Goal: Transaction & Acquisition: Purchase product/service

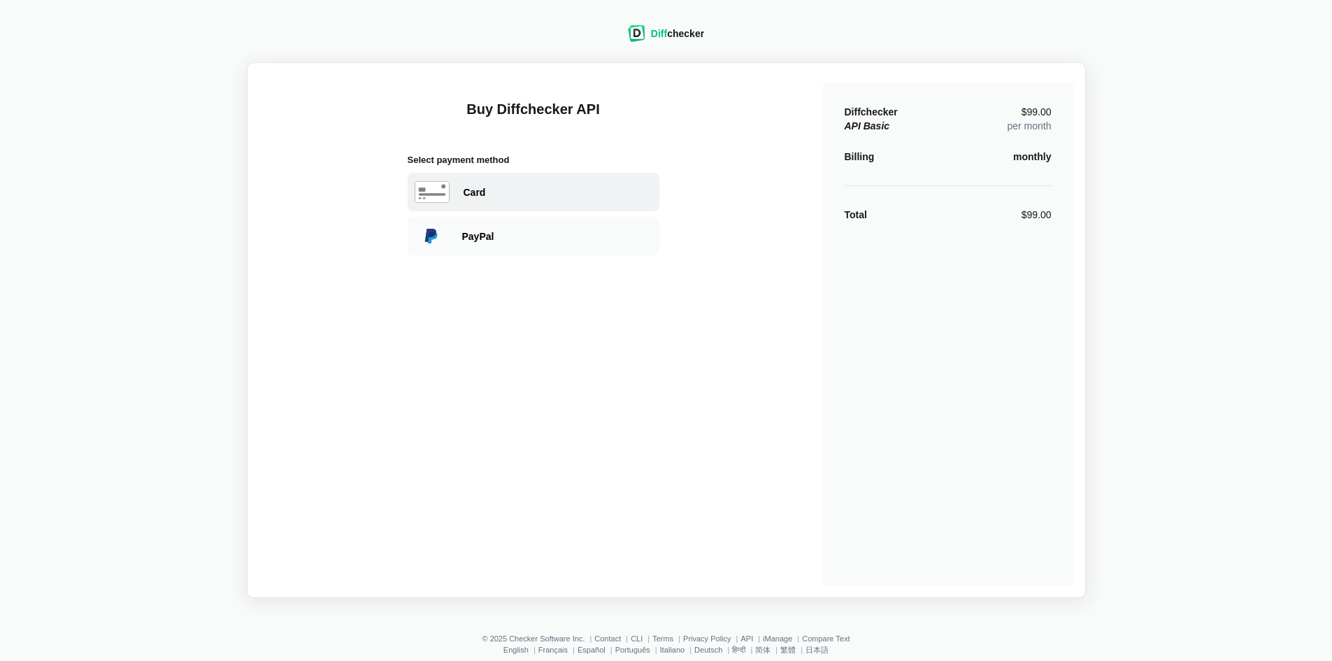
click at [477, 192] on div "Card" at bounding box center [558, 192] width 189 height 14
select select "[GEOGRAPHIC_DATA]"
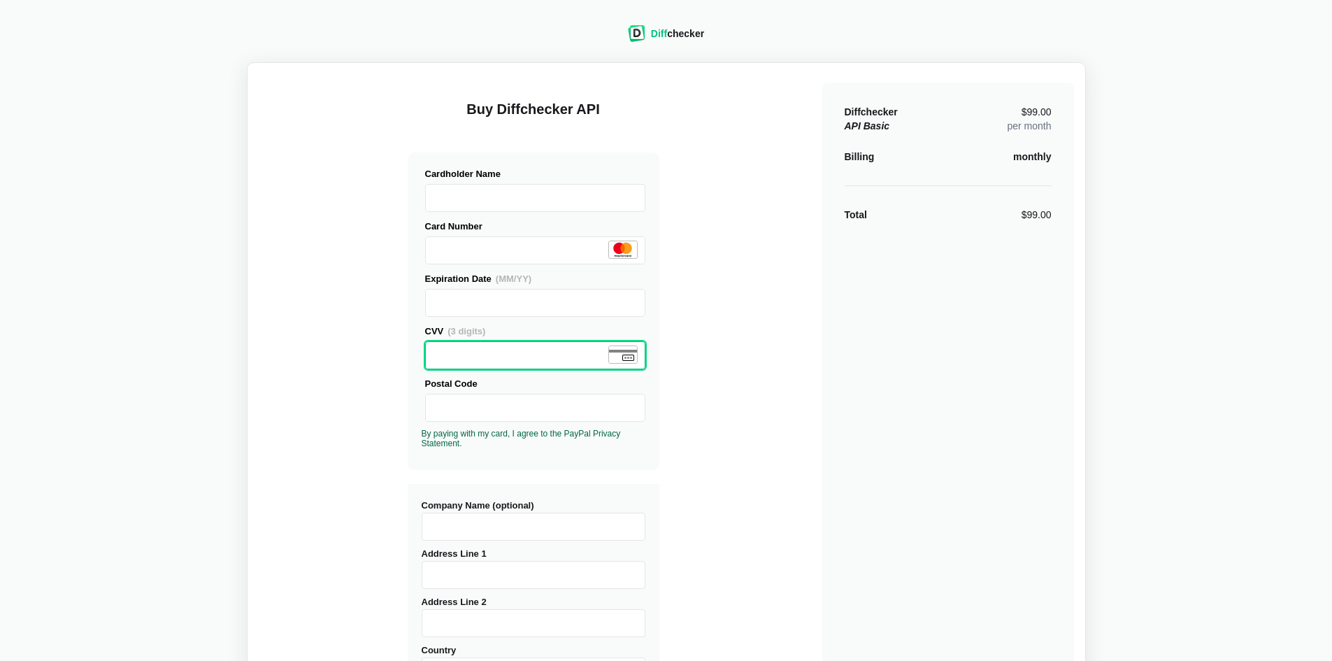
click at [250, 373] on main "Buy Diffchecker API Visa MasterCard Union Pay American Express JCB Discover Din…" at bounding box center [666, 498] width 839 height 872
click at [336, 403] on div "Buy Diffchecker API Visa MasterCard Union Pay American Express JCB Discover Din…" at bounding box center [666, 498] width 815 height 848
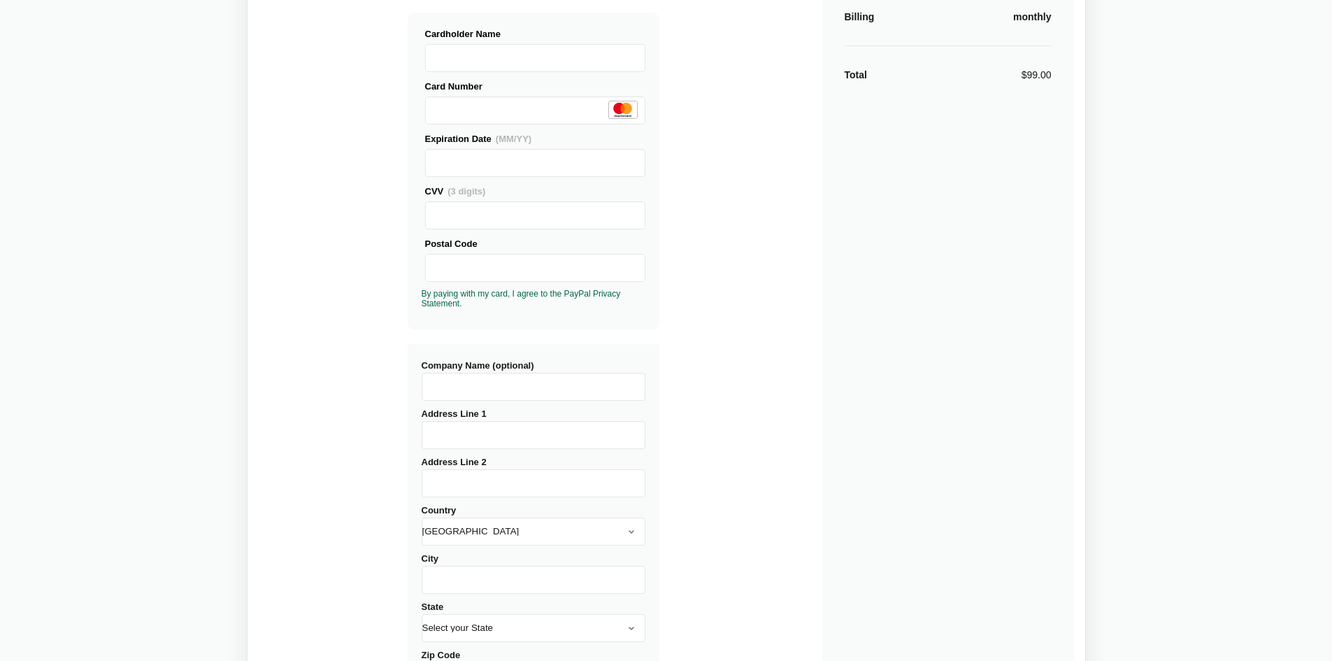
click at [491, 378] on input "Company Name (optional)" at bounding box center [534, 387] width 224 height 28
type input "The Crossing"
type input "[STREET_ADDRESS][PERSON_NAME]"
drag, startPoint x: 538, startPoint y: 384, endPoint x: 145, endPoint y: 390, distance: 393.0
click at [277, 382] on div "Buy Diffchecker API Visa MasterCard Union Pay American Express JCB Discover Din…" at bounding box center [666, 358] width 815 height 848
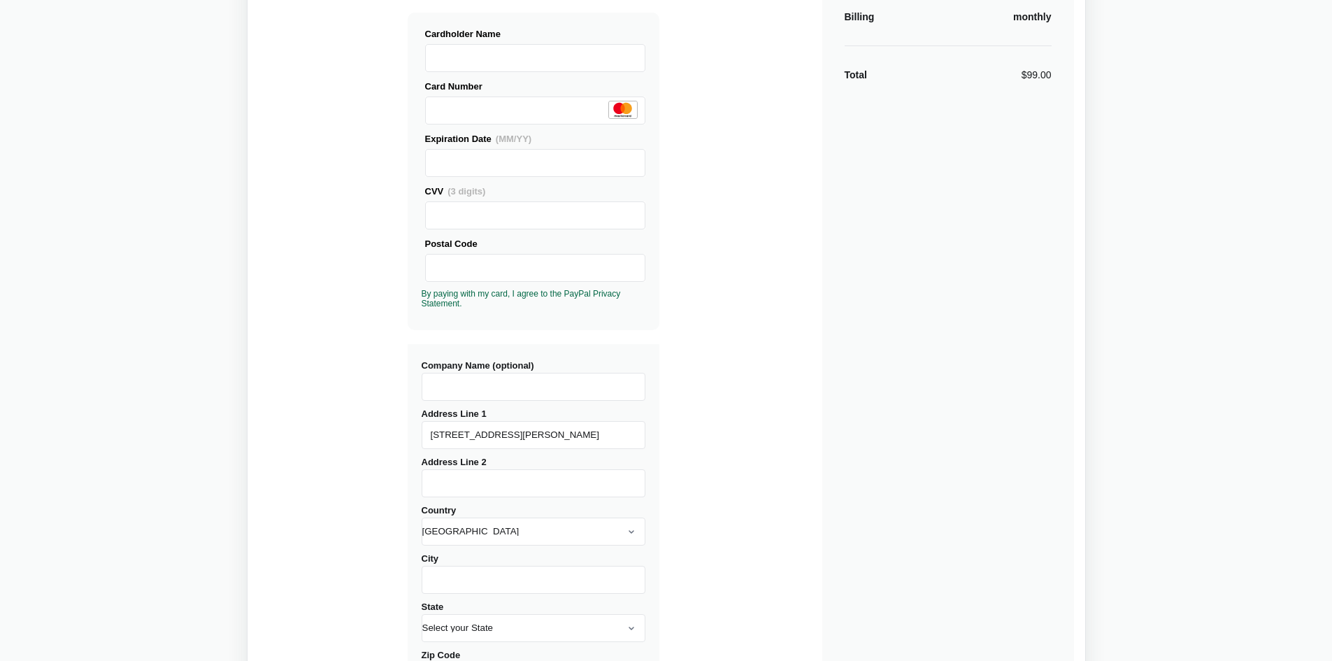
click at [207, 362] on div "Diff checker Buy Diffchecker API Visa MasterCard Union Pay American Express JCB…" at bounding box center [665, 332] width 1315 height 926
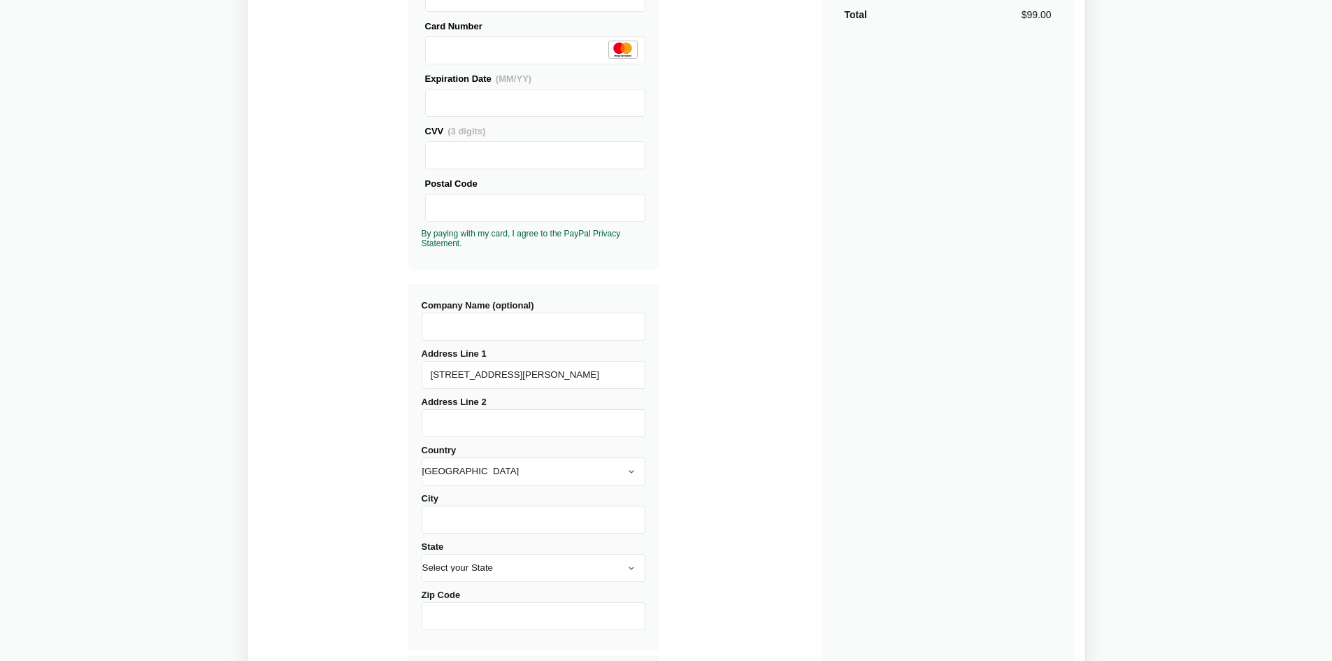
scroll to position [280, 0]
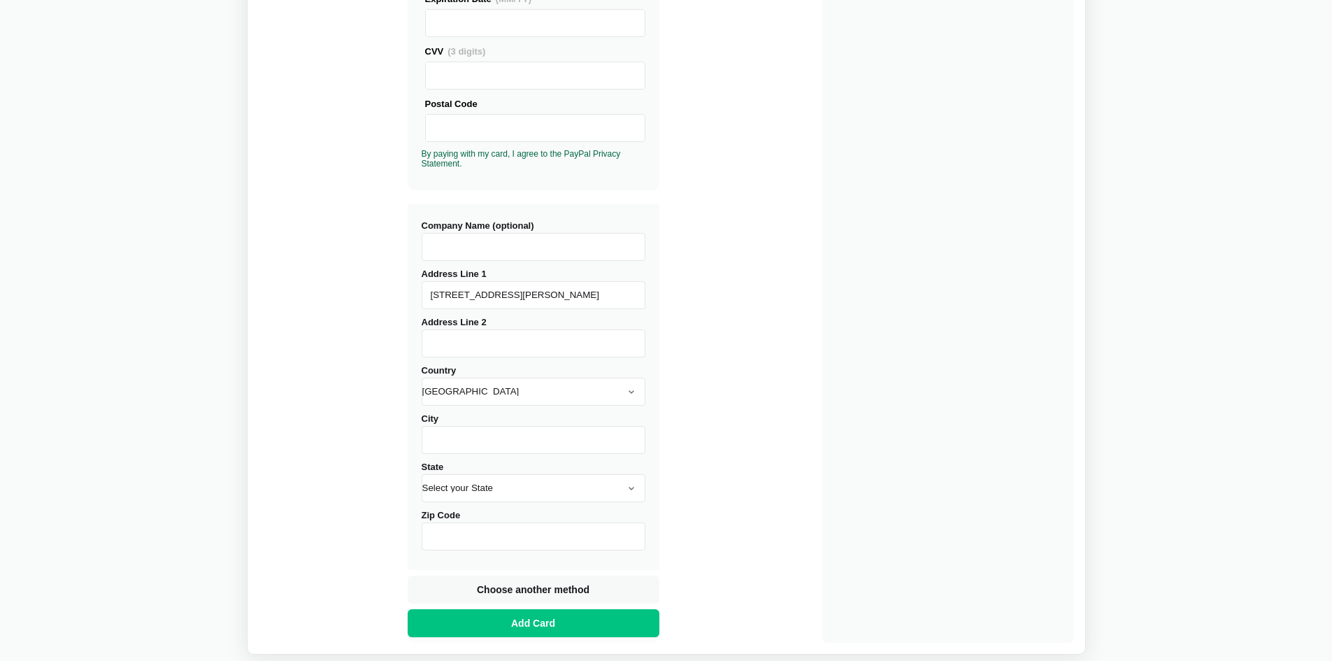
drag, startPoint x: 508, startPoint y: 448, endPoint x: 497, endPoint y: 443, distance: 12.2
click at [508, 448] on input "City" at bounding box center [534, 440] width 224 height 28
type input "Columbia"
click at [756, 370] on div "Buy Diffchecker API Visa MasterCard Union Pay American Express JCB Discover Din…" at bounding box center [666, 218] width 815 height 848
click at [604, 482] on select "Select your State [US_STATE] [US_STATE] [US_STATE] [US_STATE] [US_STATE] [US_ST…" at bounding box center [534, 488] width 224 height 28
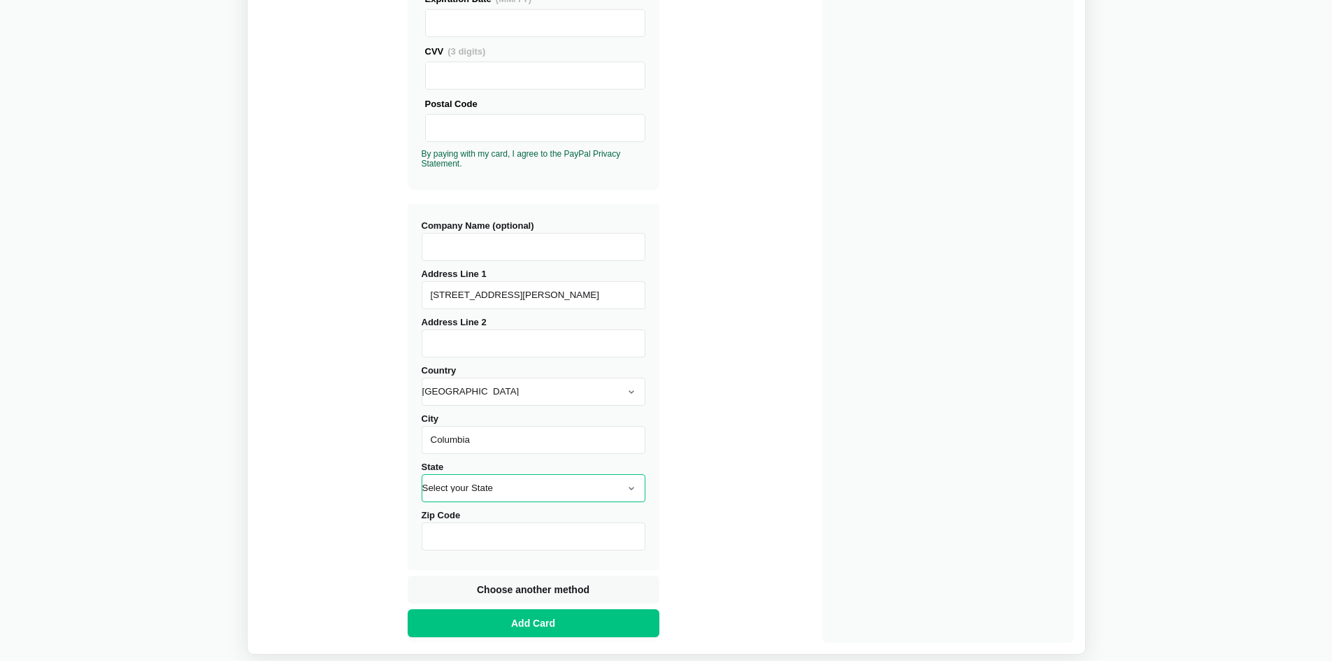
select select "MO"
click at [422, 474] on select "Select your State [US_STATE] [US_STATE] [US_STATE] [US_STATE] [US_STATE] [US_ST…" at bounding box center [534, 488] width 224 height 28
click at [867, 441] on div "Diffchecker API Basic $99.00 per month Billing monthly Total $99.00" at bounding box center [948, 223] width 252 height 840
click at [475, 539] on input "Zip Code" at bounding box center [534, 536] width 224 height 28
type input "65201"
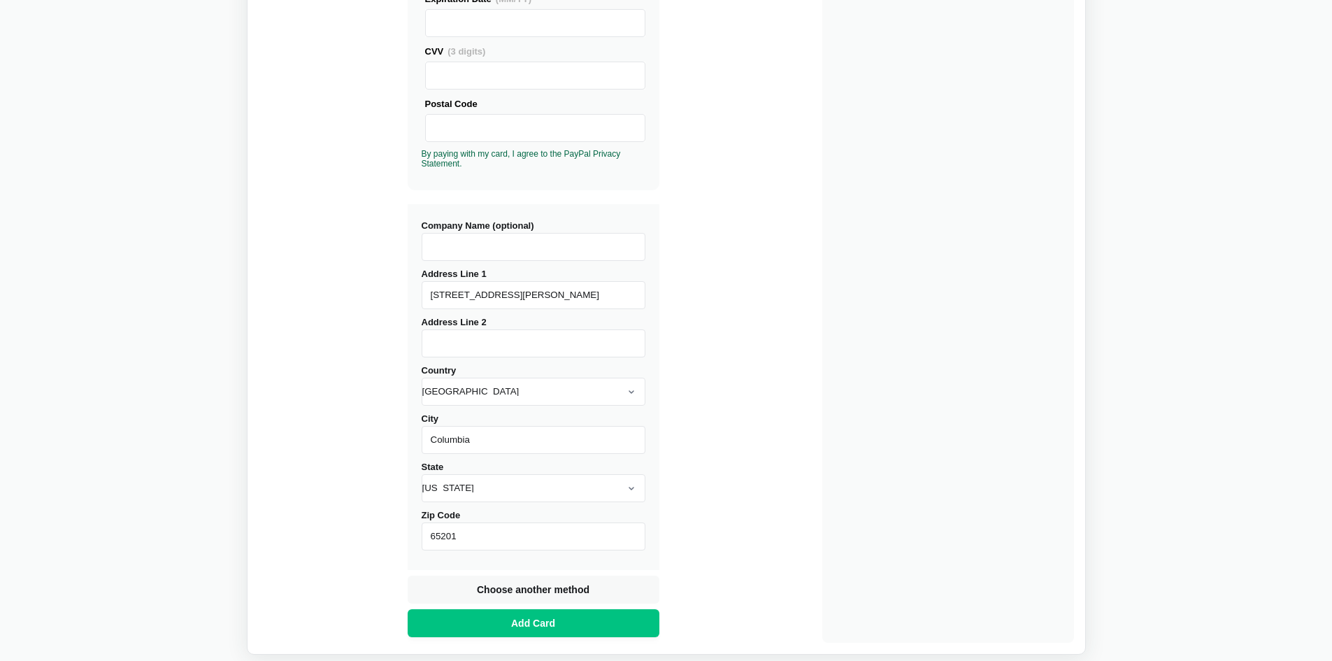
click at [213, 482] on div "Diff checker Buy Diffchecker API Visa MasterCard Union Pay American Express JCB…" at bounding box center [665, 192] width 1315 height 926
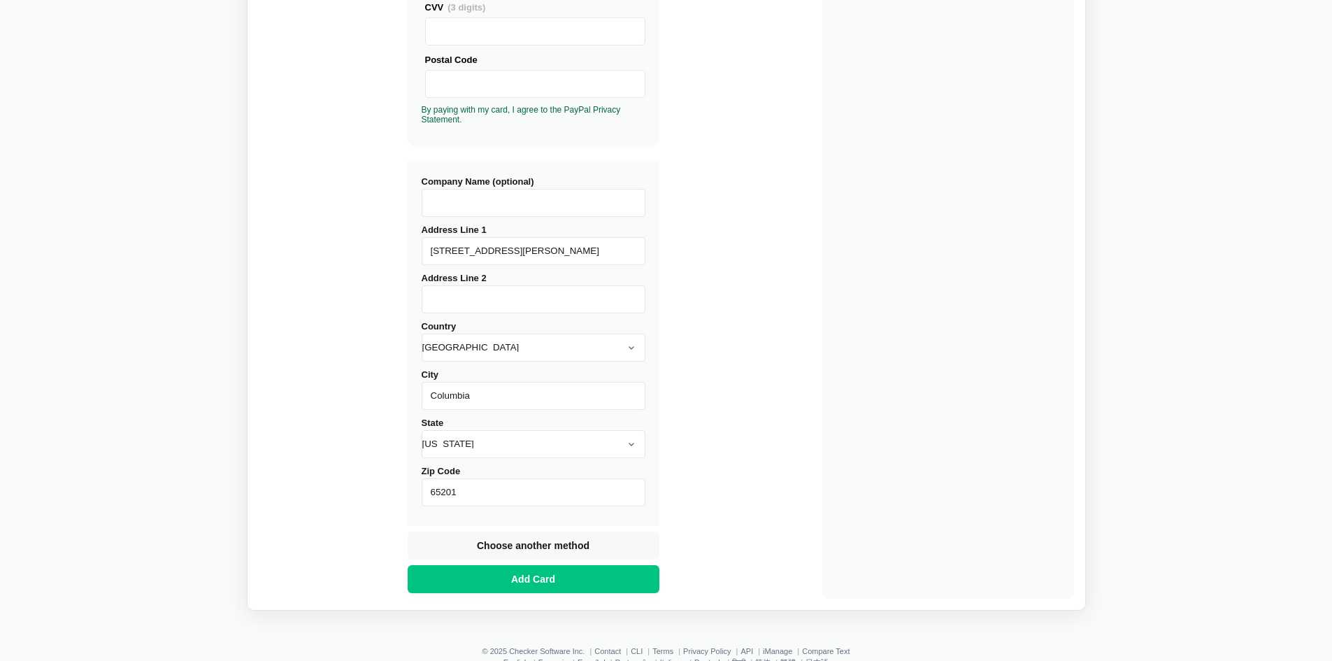
scroll to position [360, 0]
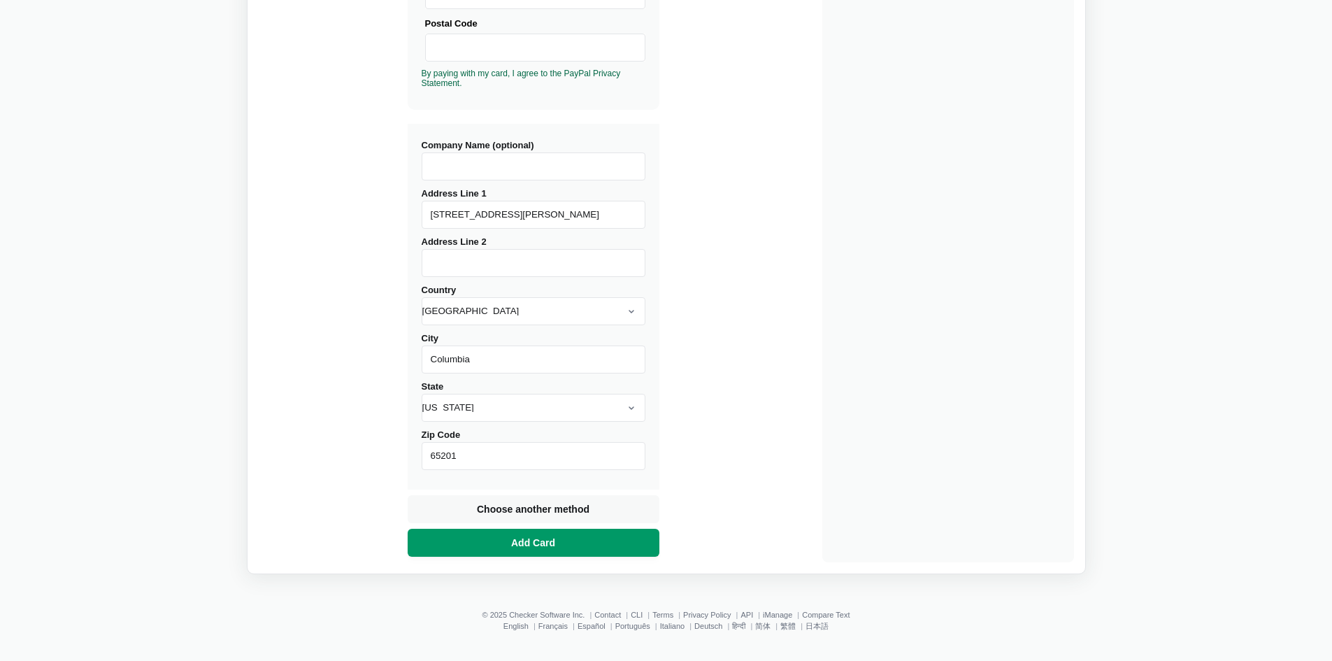
click at [542, 537] on span "Add Card" at bounding box center [533, 543] width 50 height 14
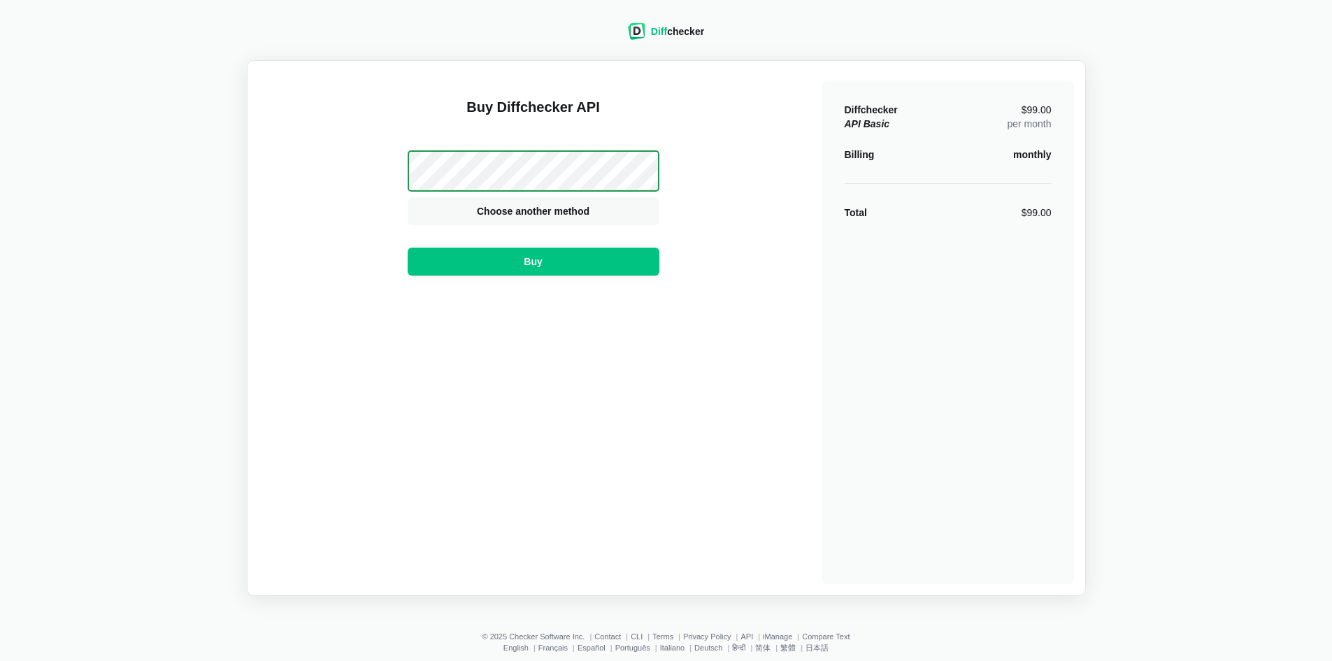
scroll to position [0, 0]
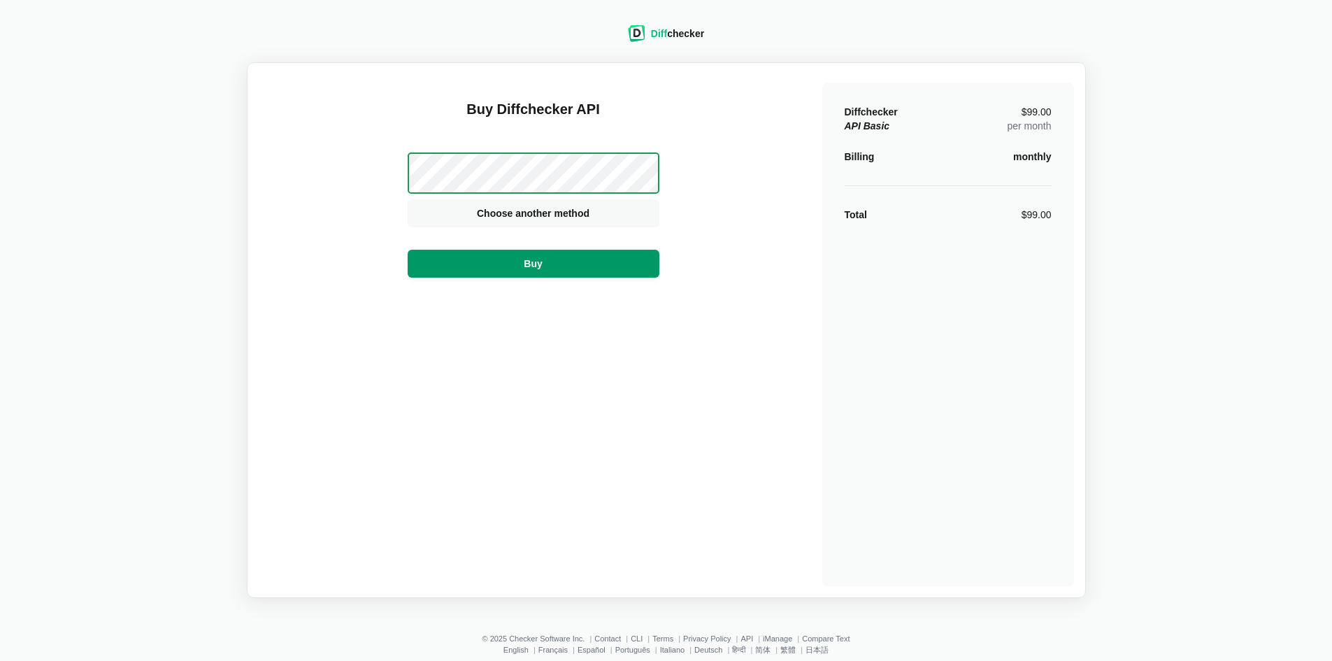
click at [526, 273] on button "Buy" at bounding box center [534, 264] width 252 height 28
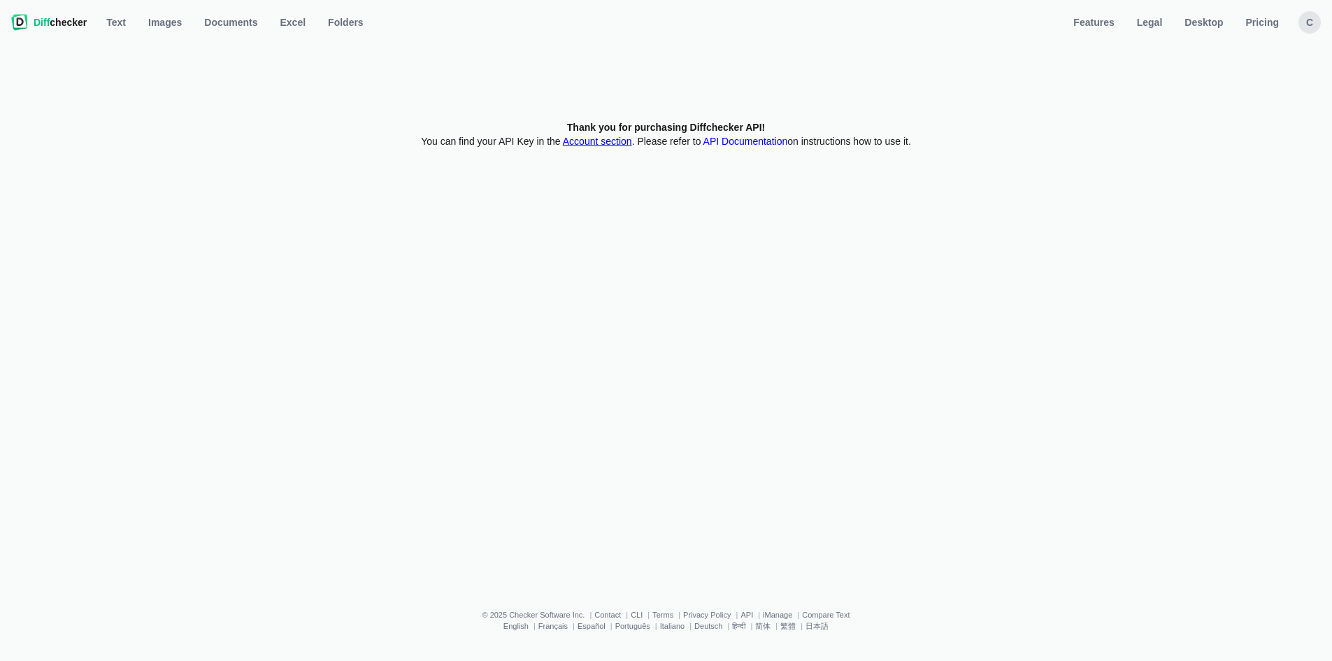
click at [573, 141] on link "Account section" at bounding box center [597, 141] width 69 height 11
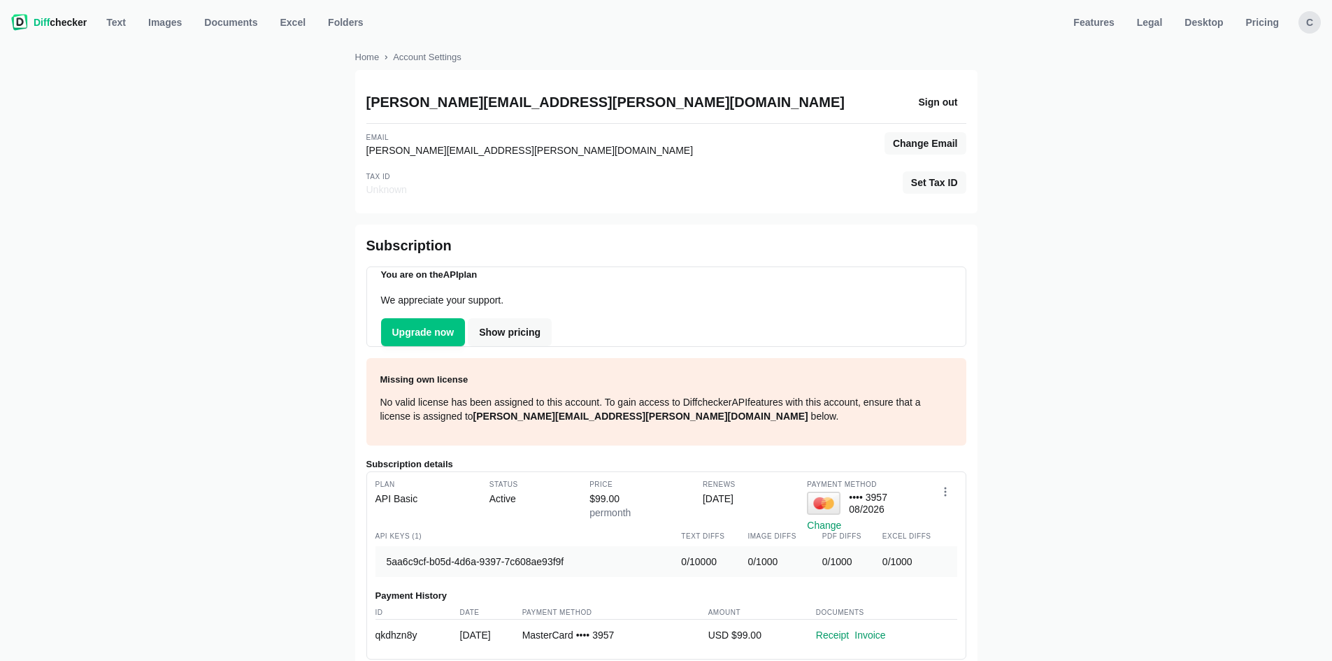
click at [68, 20] on span "Diff checker" at bounding box center [60, 22] width 53 height 14
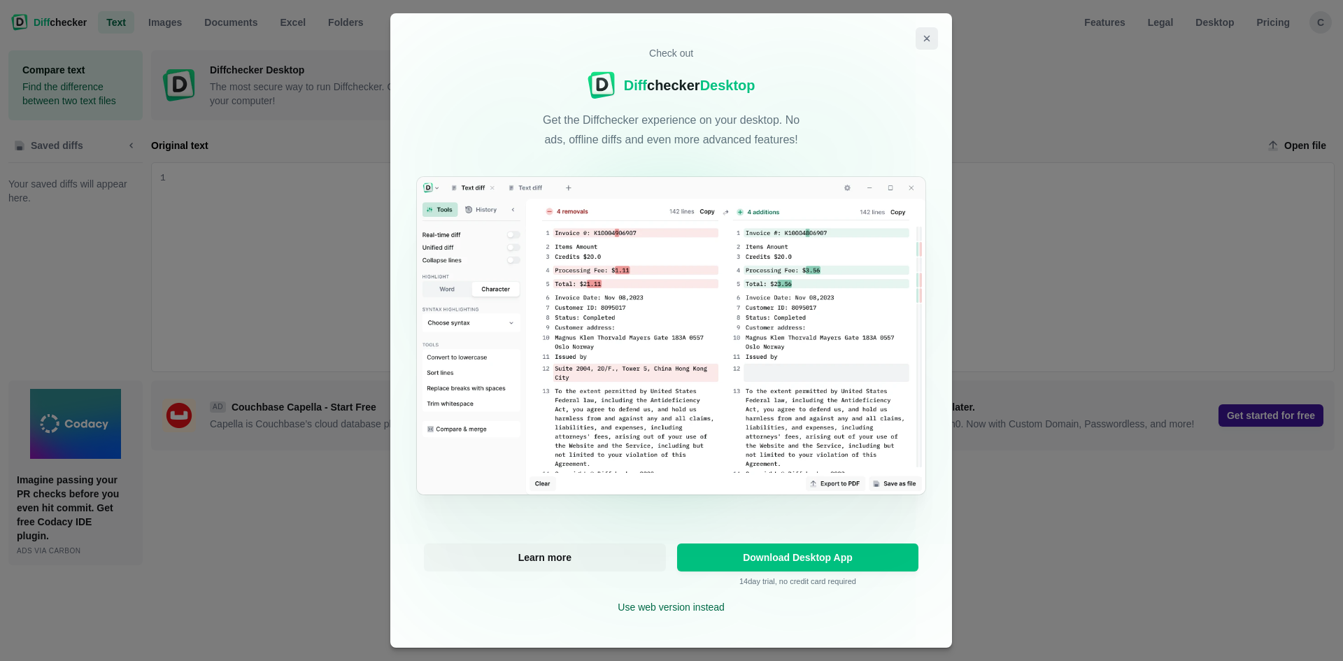
click at [924, 38] on icon "Close modal" at bounding box center [926, 38] width 5 height 5
